Goal: Register for event/course

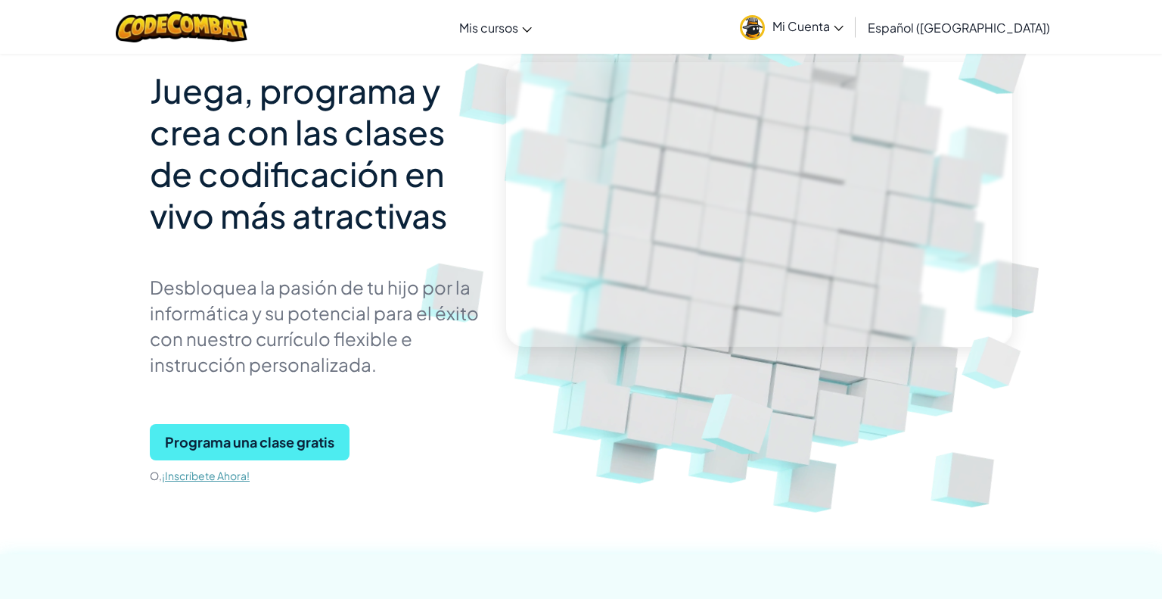
scroll to position [123, 0]
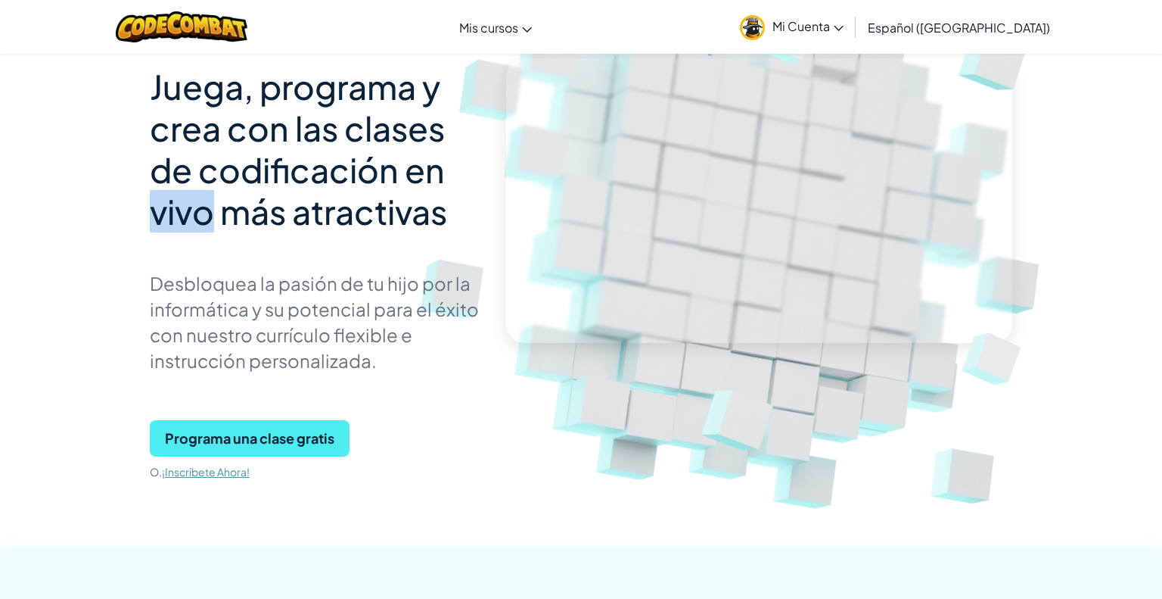
click at [698, 517] on img at bounding box center [749, 210] width 841 height 841
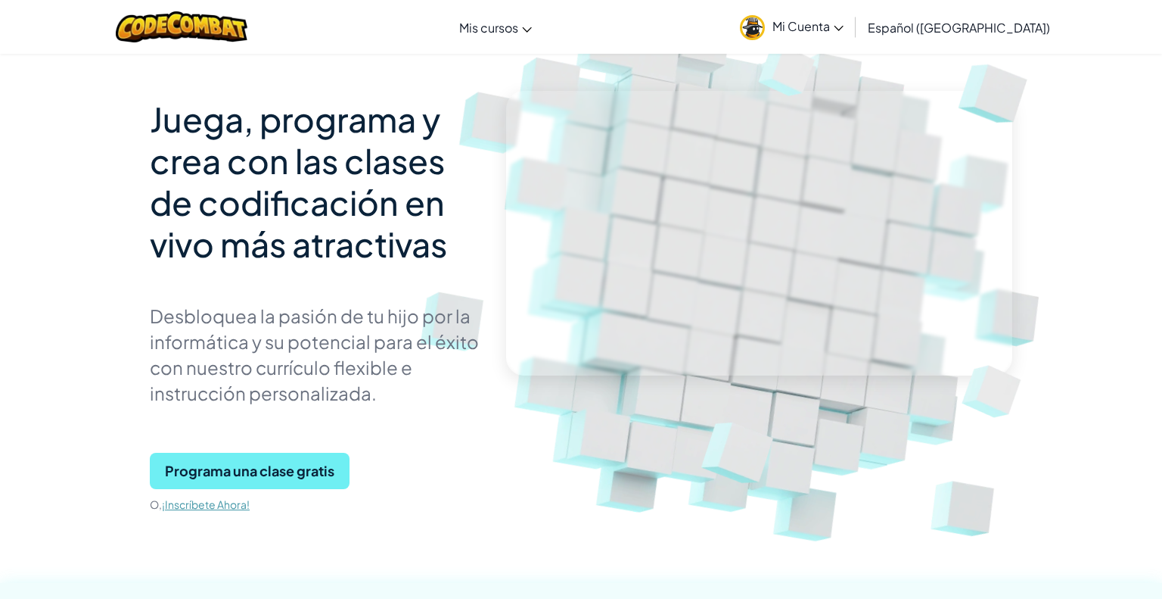
scroll to position [61, 0]
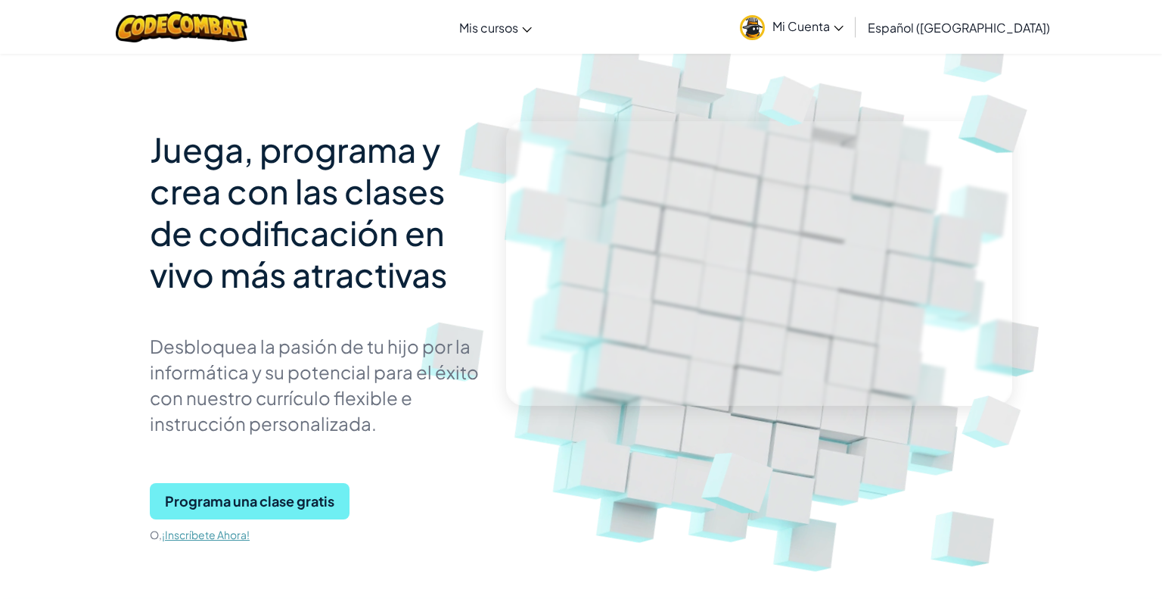
click at [259, 495] on span "Programa una clase gratis" at bounding box center [250, 501] width 200 height 36
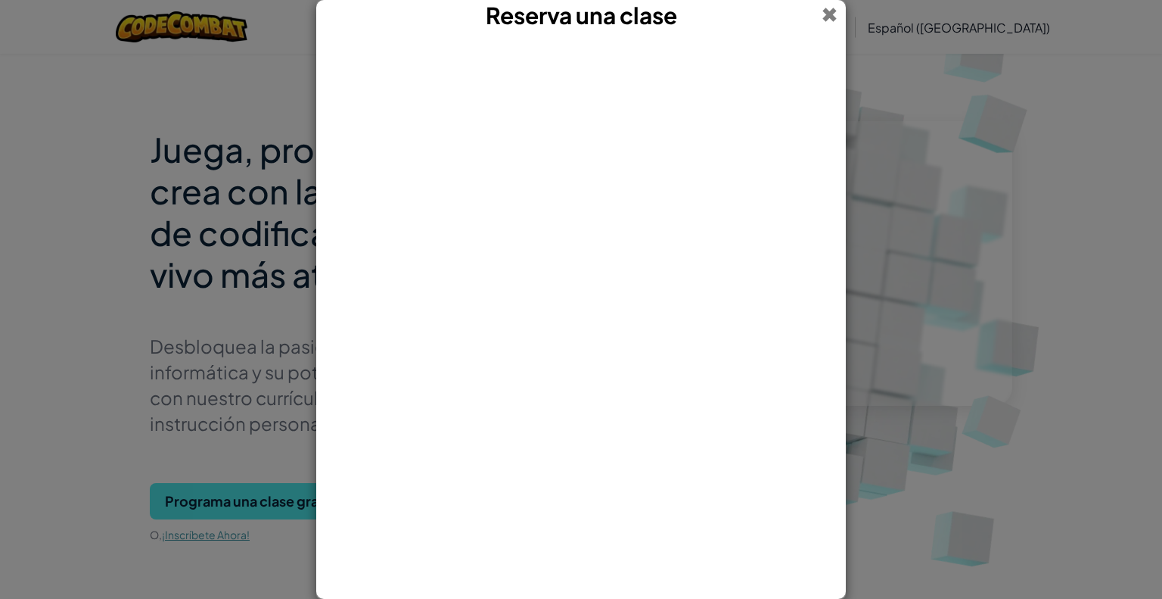
click at [831, 13] on span at bounding box center [830, 15] width 16 height 30
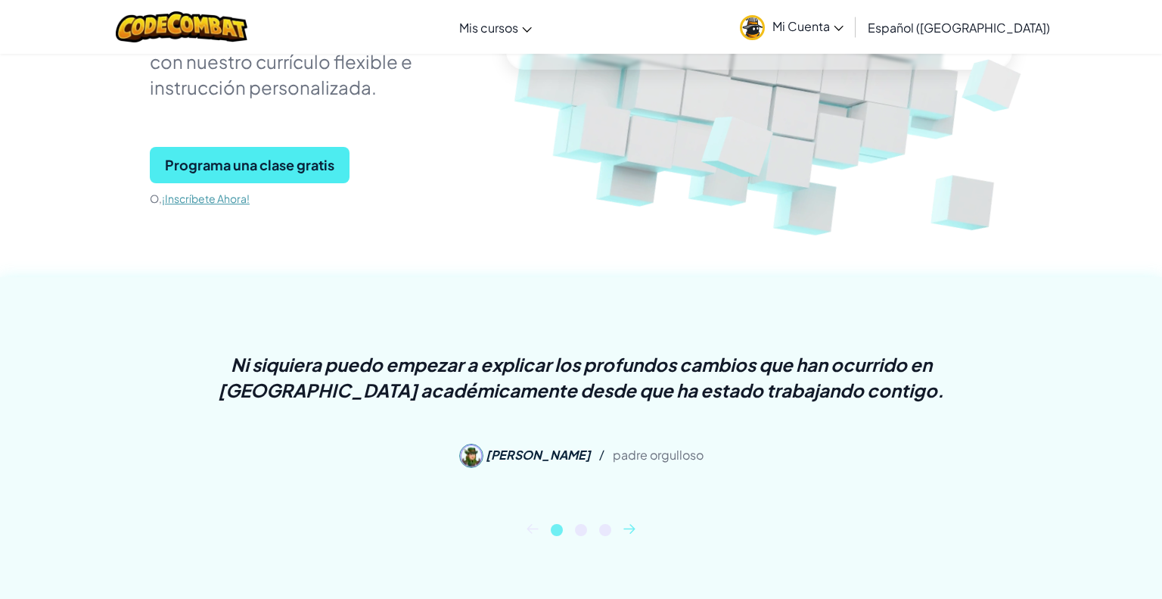
scroll to position [393, 0]
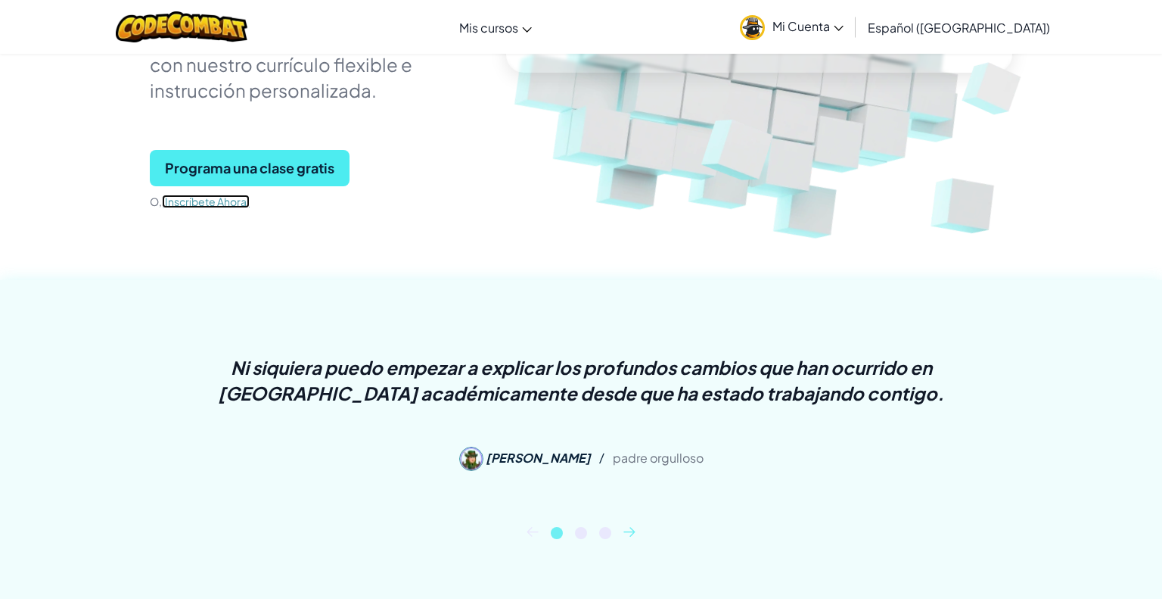
click at [207, 203] on link "¡Inscríbete Ahora!" at bounding box center [206, 201] width 88 height 14
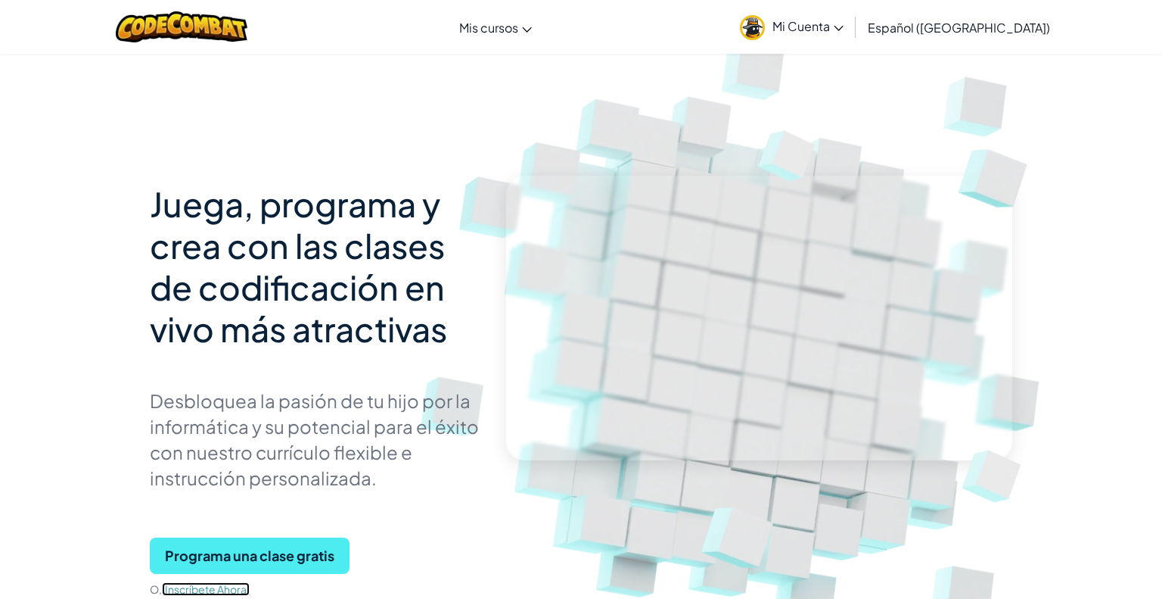
scroll to position [0, 0]
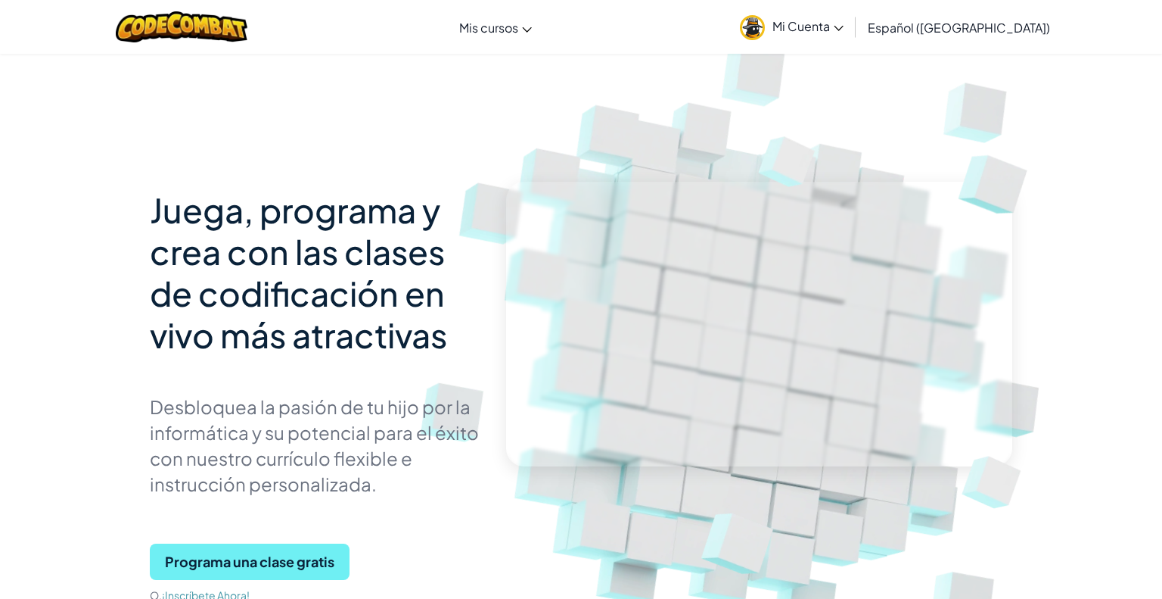
click at [289, 552] on span "Programa una clase gratis" at bounding box center [250, 561] width 200 height 36
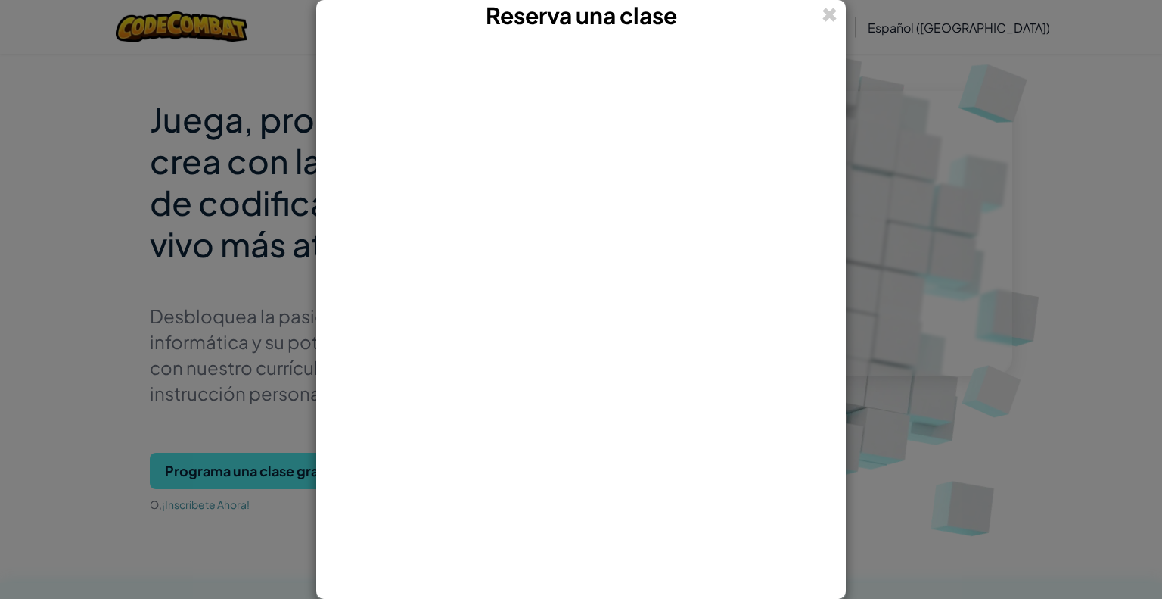
scroll to position [121, 0]
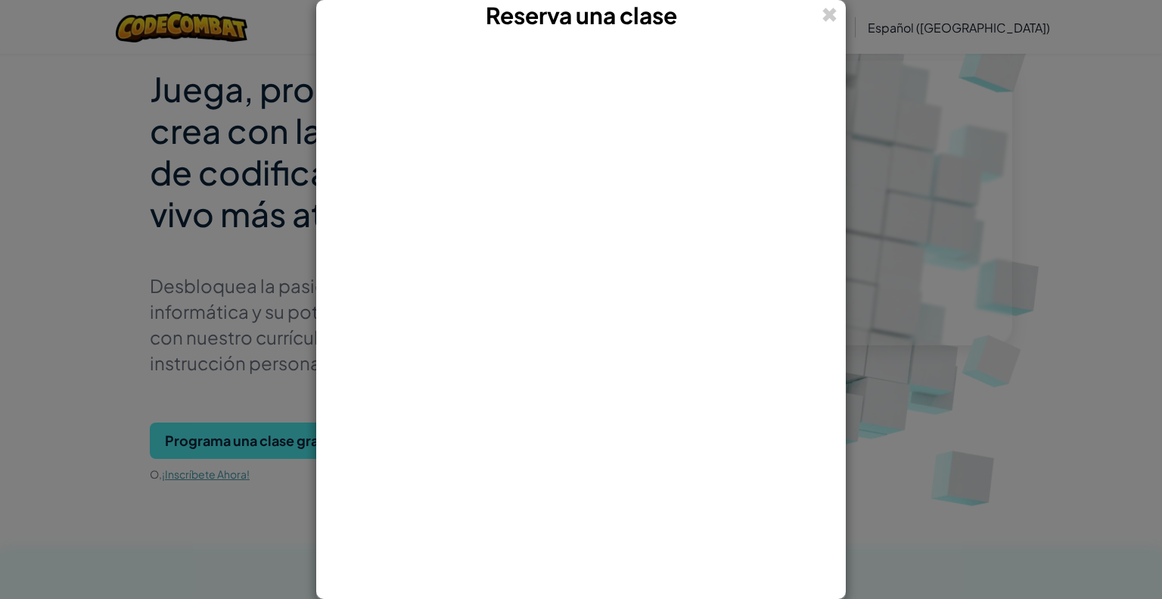
click at [914, 340] on div "Reserva una clase" at bounding box center [581, 299] width 1162 height 599
click at [828, 28] on span at bounding box center [830, 15] width 16 height 30
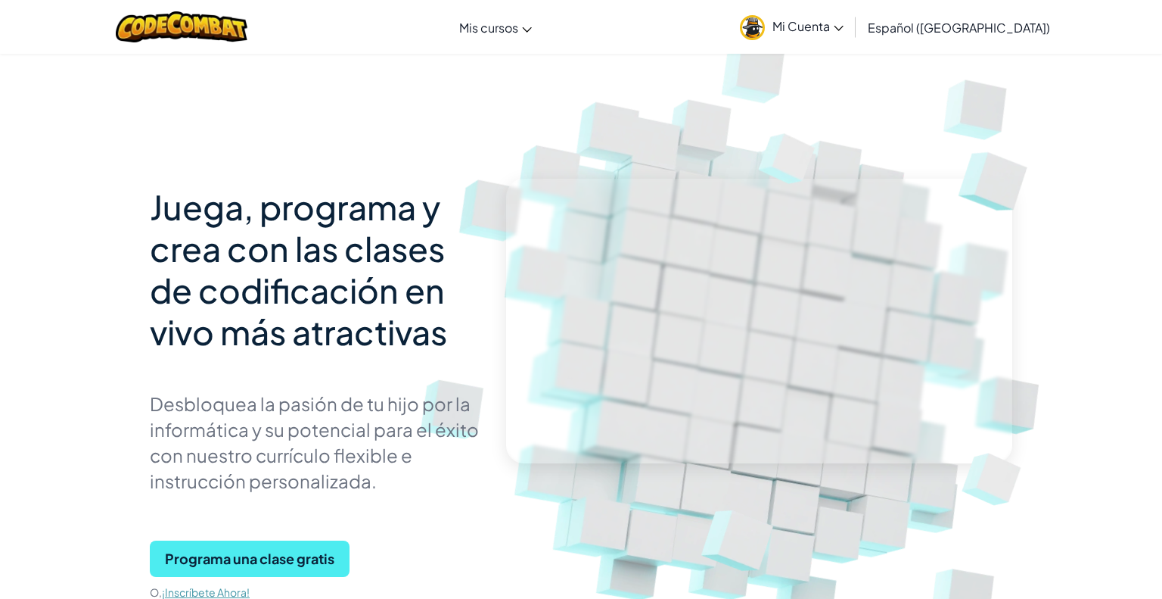
scroll to position [0, 0]
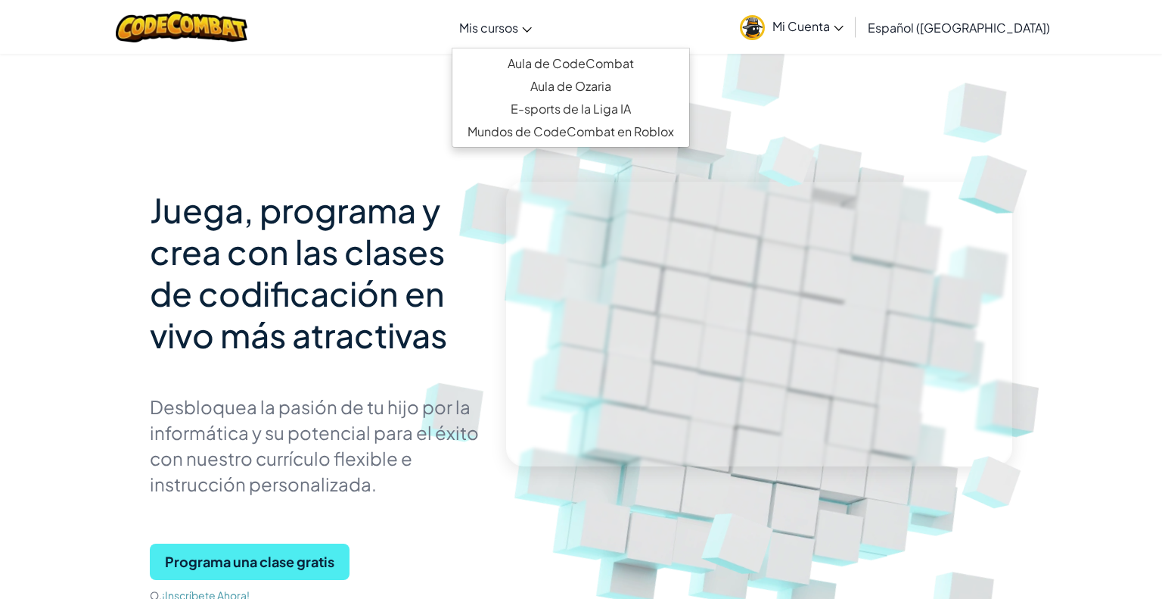
click at [489, 46] on link "Mis cursos" at bounding box center [496, 27] width 88 height 41
click at [506, 5] on div "[MEDICAL_DATA] la navigación Mis cursos Aula de CodeCombat Aula de Ozaria E-spo…" at bounding box center [581, 27] width 1170 height 54
click at [506, 8] on link "Mis cursos" at bounding box center [496, 27] width 88 height 41
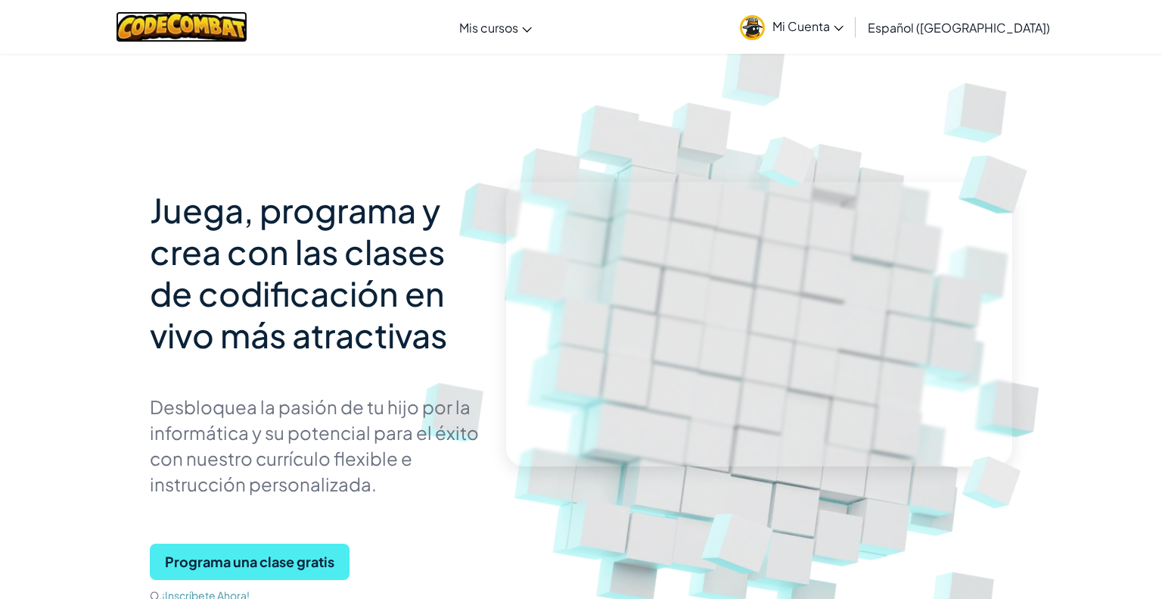
click at [149, 27] on img at bounding box center [182, 26] width 132 height 31
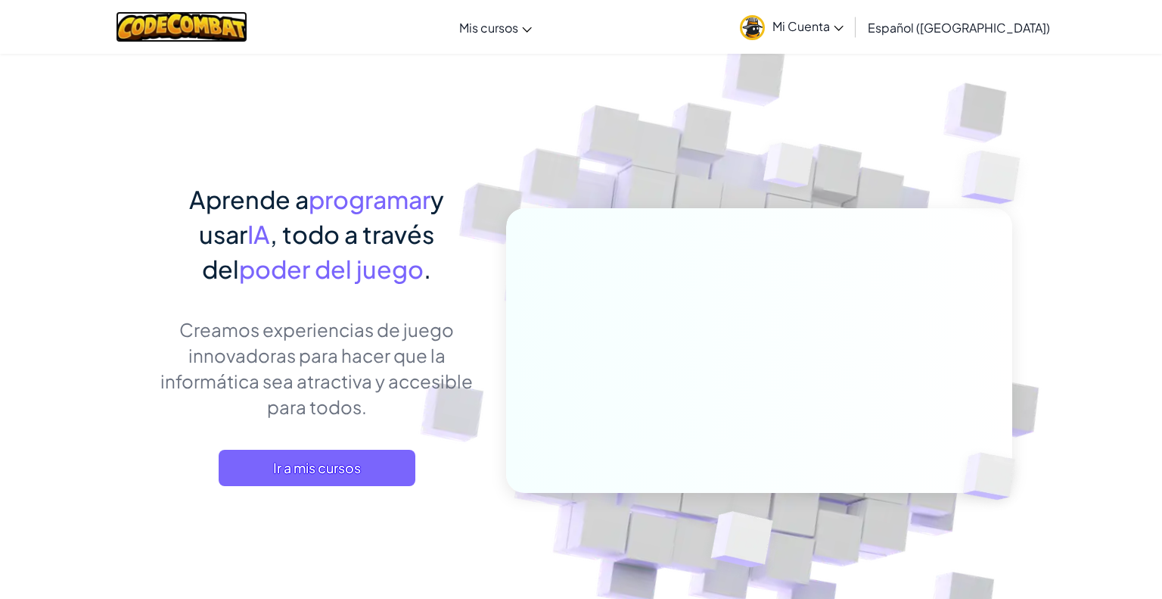
click at [149, 27] on img at bounding box center [182, 26] width 132 height 31
